Goal: Transaction & Acquisition: Purchase product/service

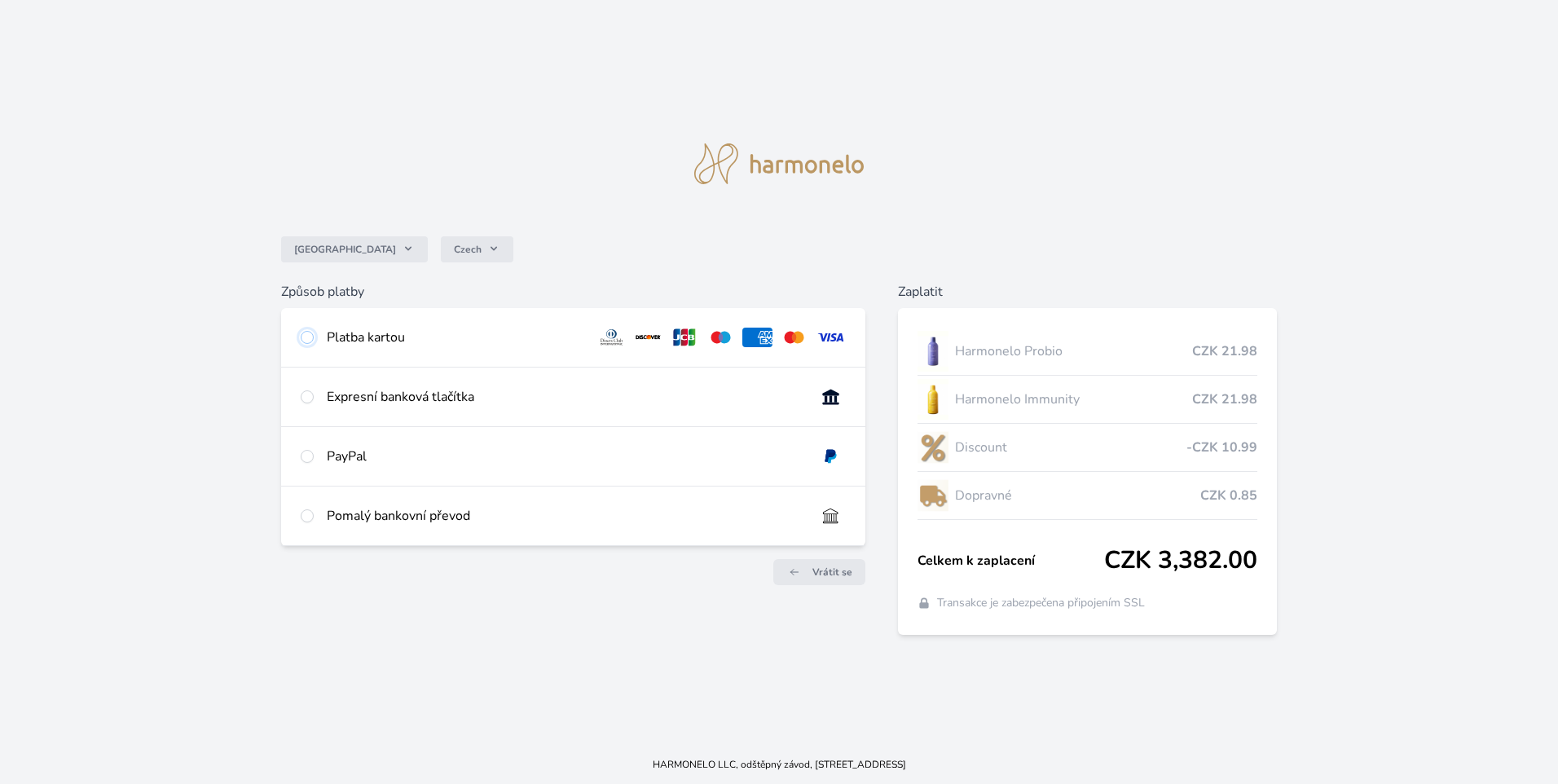
click at [307, 335] on input "radio" at bounding box center [307, 337] width 13 height 13
radio input "true"
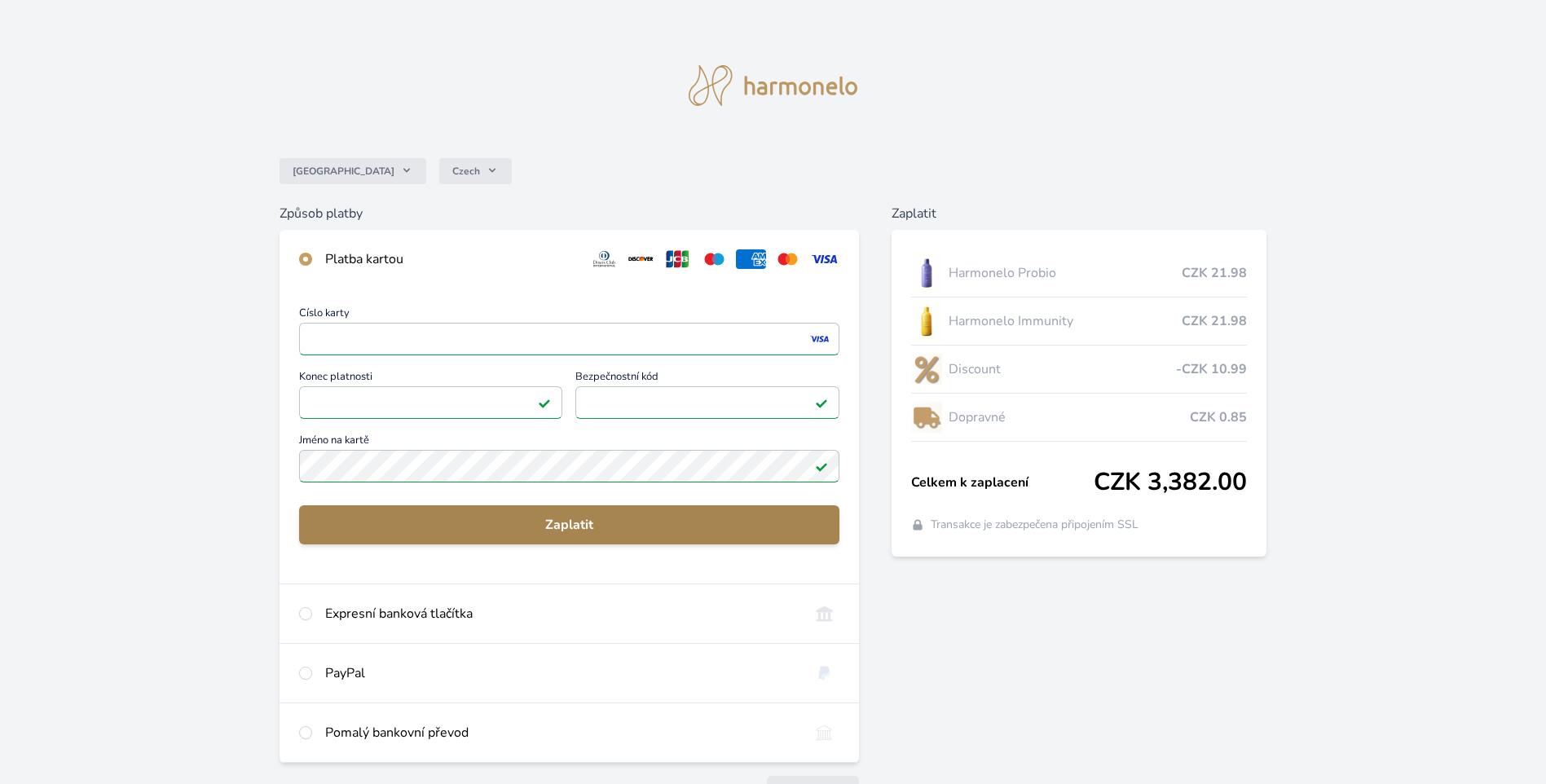
click at [605, 522] on span "Zaplatit" at bounding box center [569, 524] width 514 height 20
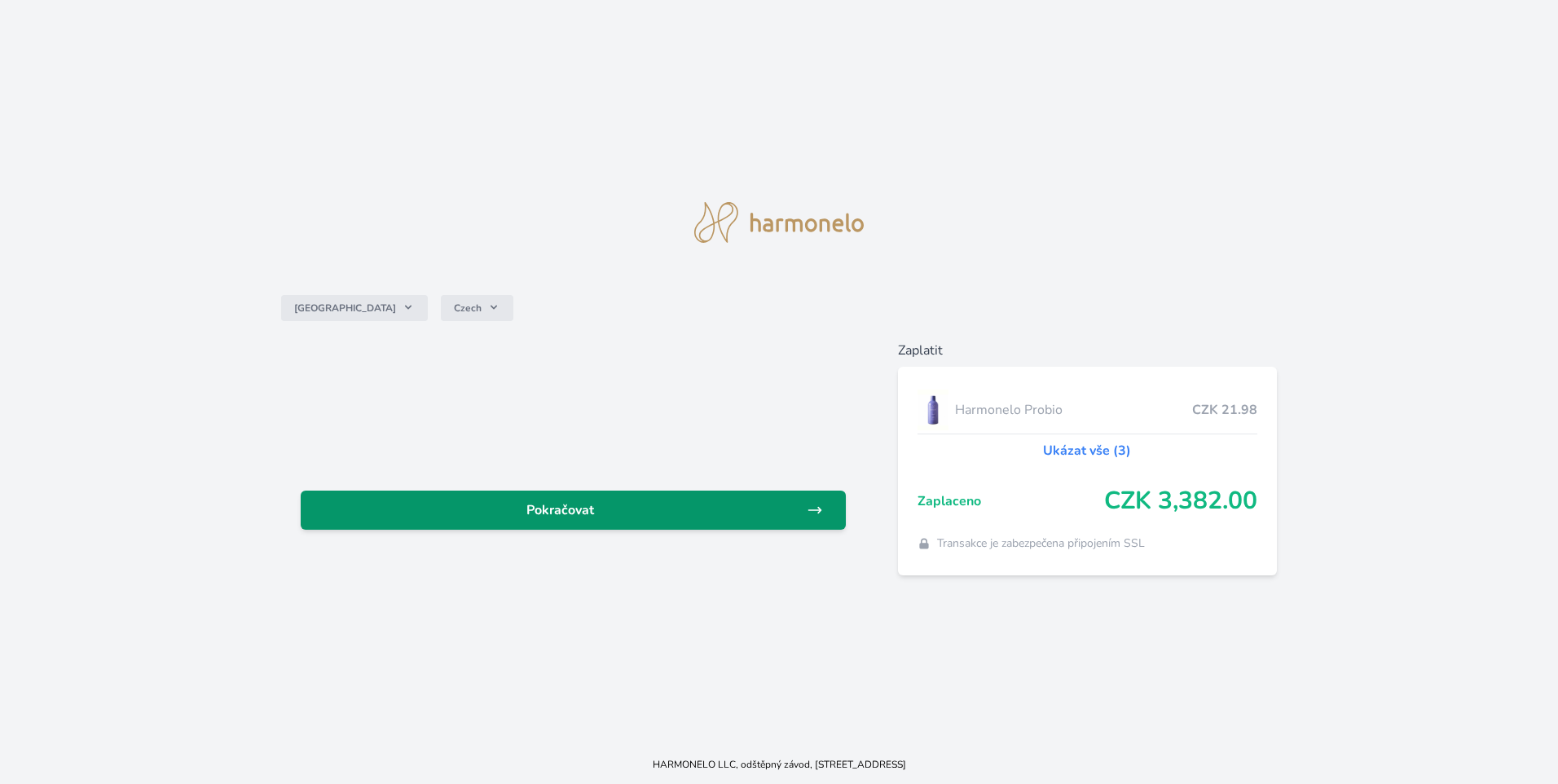
click at [635, 504] on span "Pokračovat" at bounding box center [560, 510] width 493 height 20
